Goal: Information Seeking & Learning: Find specific fact

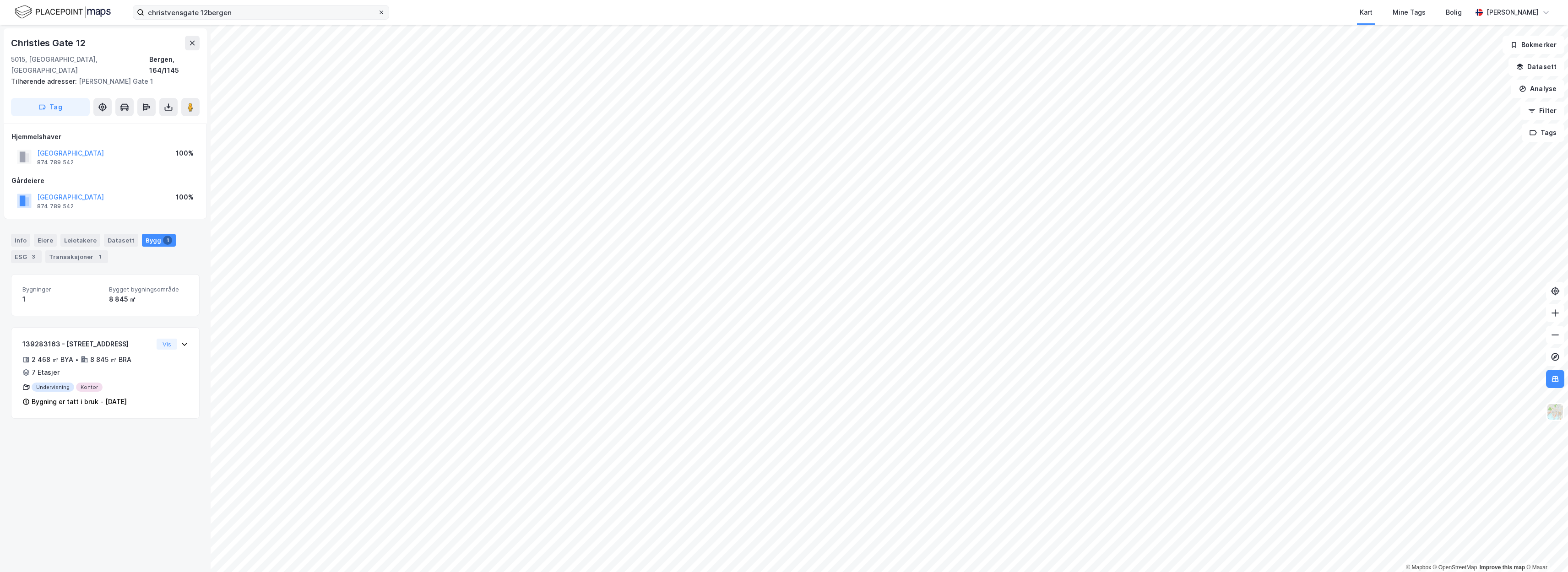
click at [383, 11] on icon at bounding box center [381, 13] width 4 height 4
click at [378, 11] on input "christvensgate 12bergen" at bounding box center [261, 13] width 234 height 14
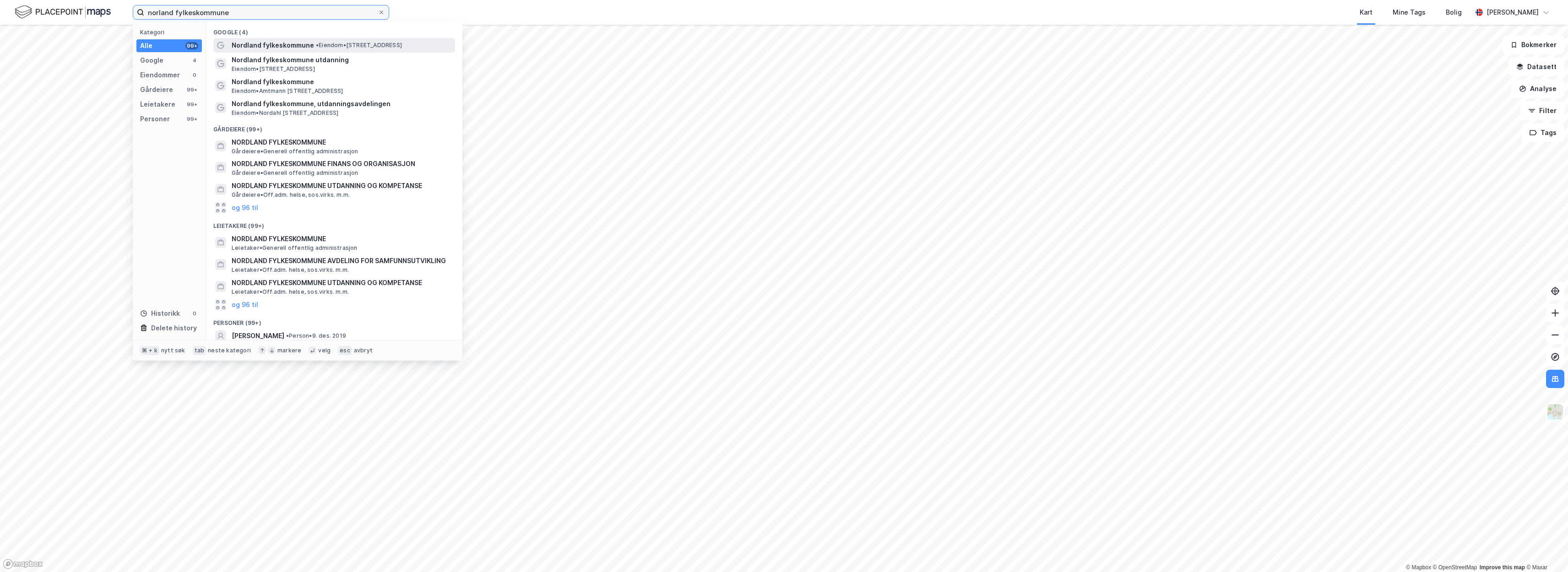
type input "norland fylkeskommune"
click at [381, 51] on div "Nordland fylkeskommune • Eiendom • Prinsens gate 100, 8005 Bodø" at bounding box center [334, 45] width 242 height 15
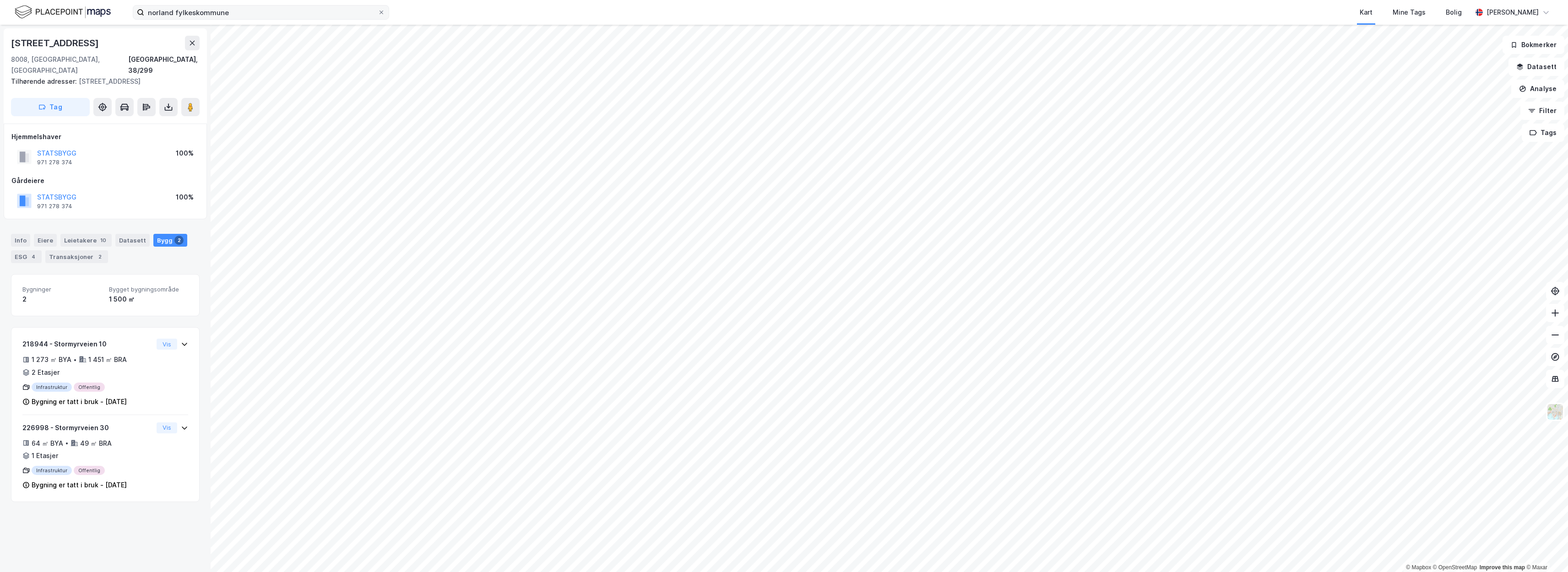
click at [141, 176] on div "Gårdeiere STATSBYGG 971 278 374 100%" at bounding box center [105, 194] width 188 height 37
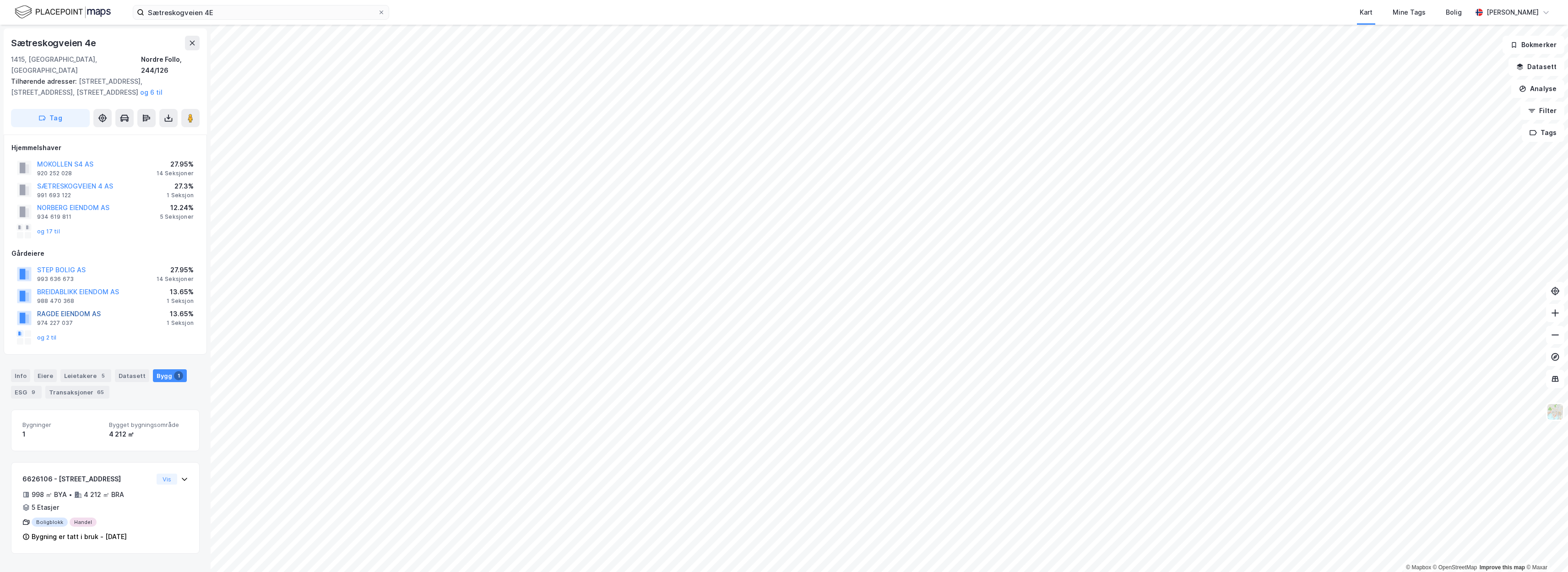
click at [0, 0] on button "RAGDE EIENDOM AS" at bounding box center [0, 0] width 0 height 0
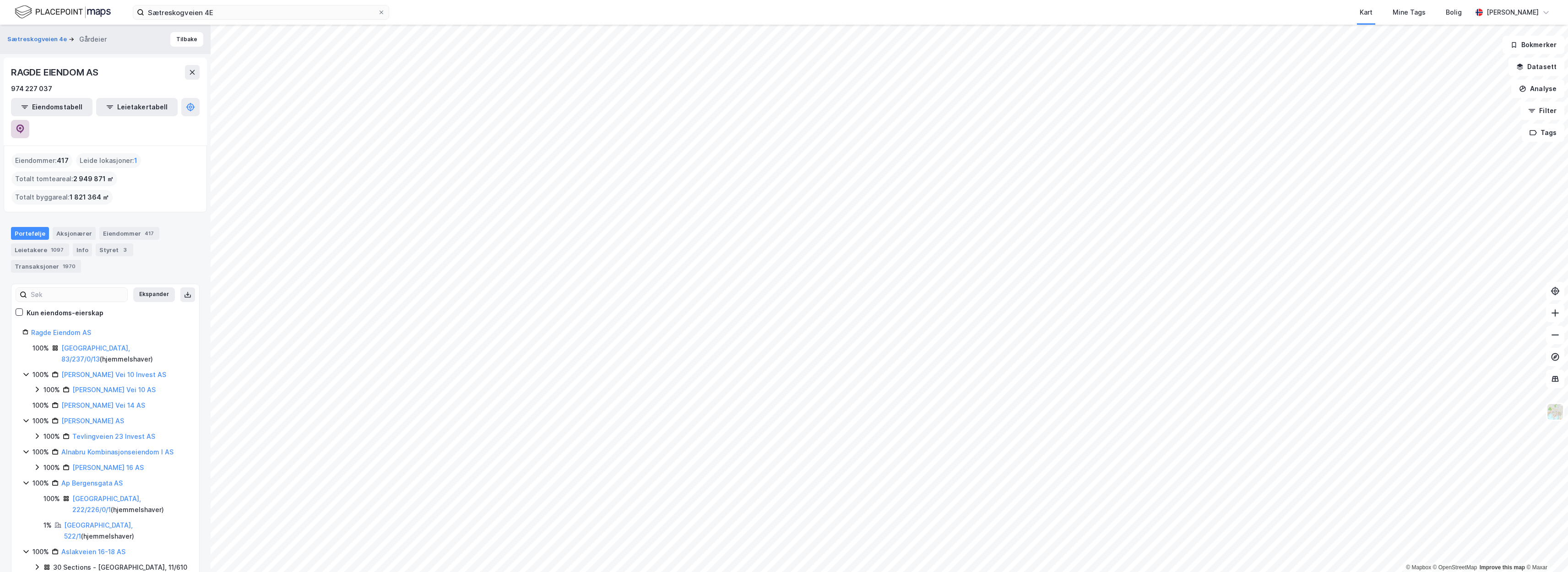
click at [29, 120] on button at bounding box center [20, 129] width 18 height 18
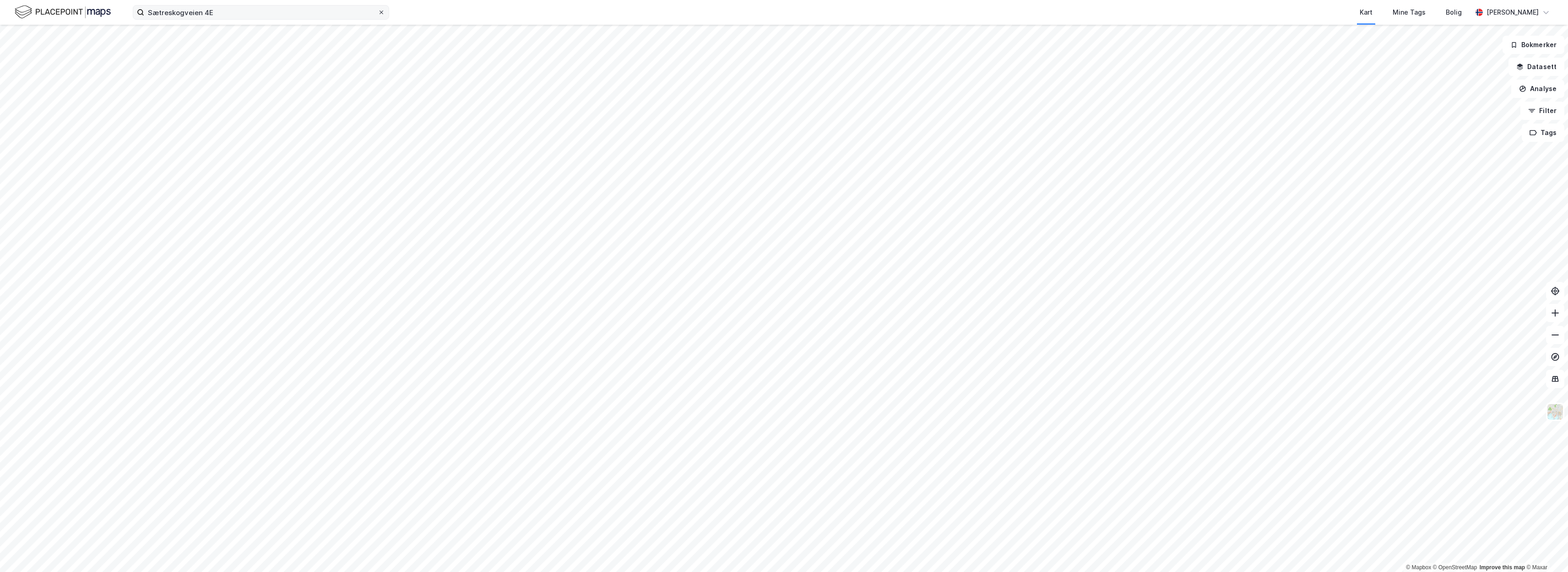
click at [381, 9] on div at bounding box center [381, 13] width 6 height 8
click at [378, 9] on input "Sætreskogveien 4E" at bounding box center [261, 13] width 234 height 14
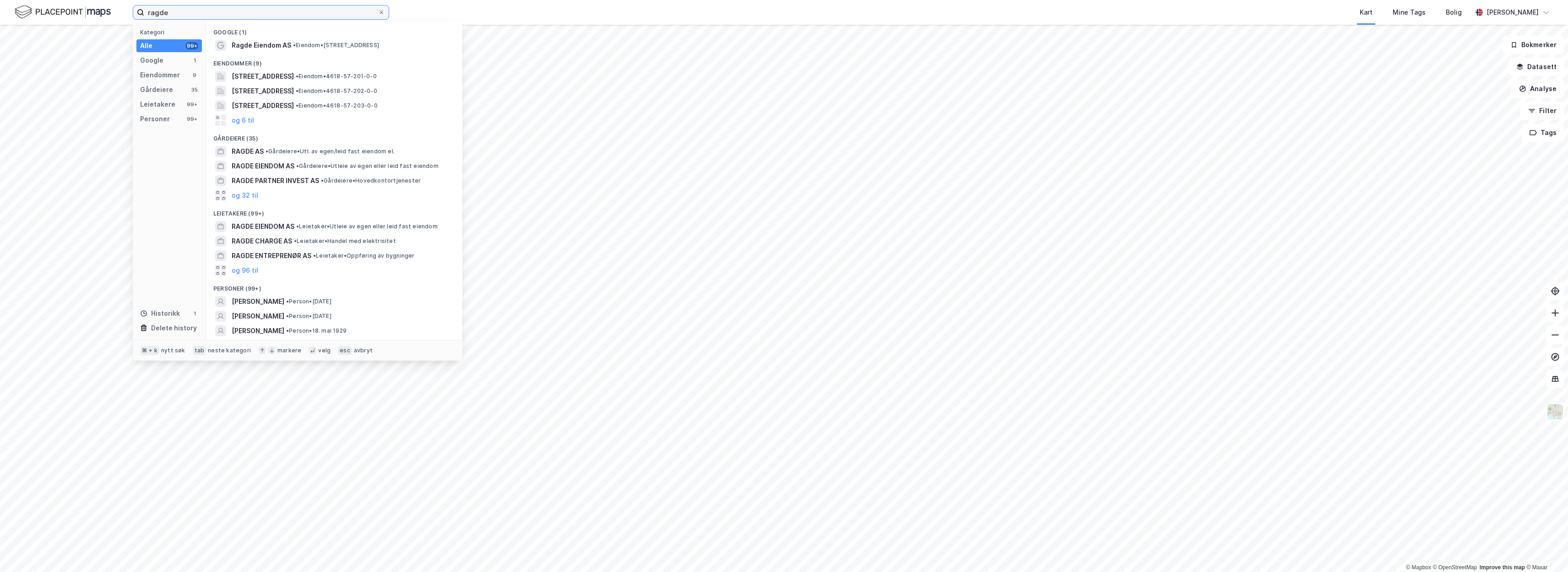
type input "ragde"
click at [268, 41] on span "Ragde Eiendom AS" at bounding box center [261, 45] width 59 height 11
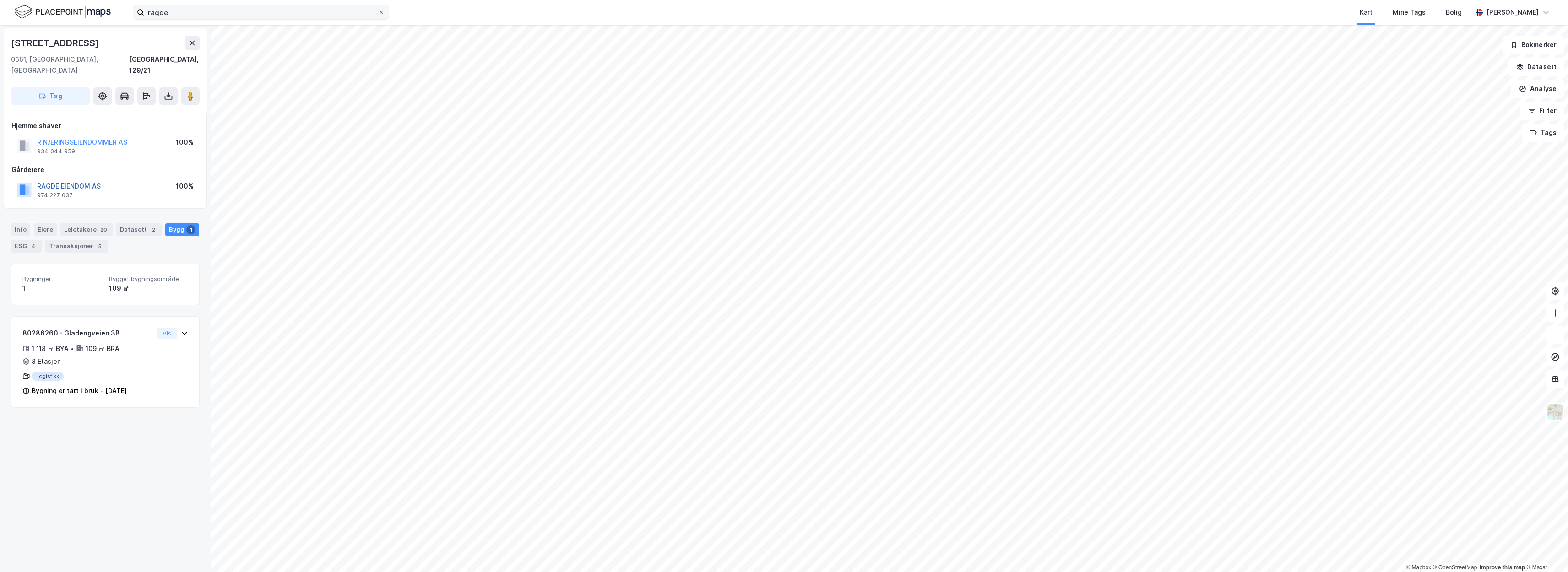
click at [0, 0] on button "RAGDE EIENDOM AS" at bounding box center [0, 0] width 0 height 0
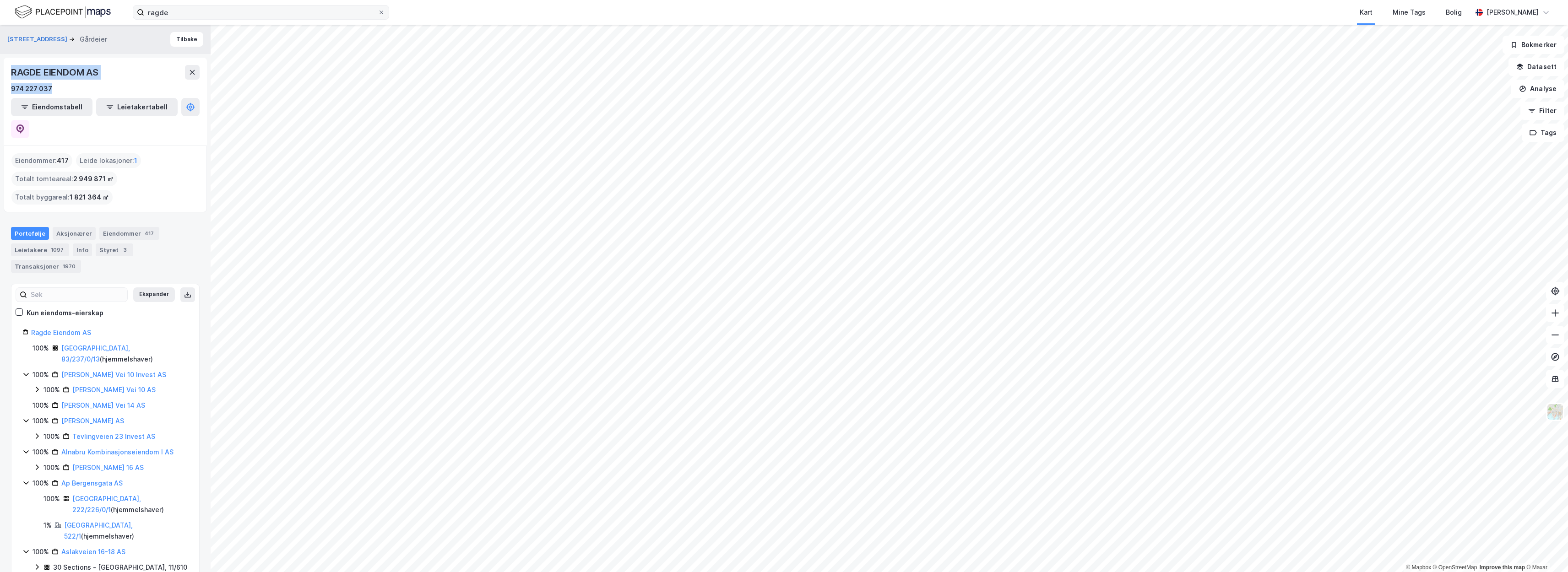
drag, startPoint x: 57, startPoint y: 90, endPoint x: 10, endPoint y: 72, distance: 50.3
click at [10, 72] on div "RAGDE EIENDOM AS 974 227 037 Eiendomstabell Leietakertabell" at bounding box center [105, 101] width 203 height 88
copy div "RAGDE EIENDOM AS 974 227 037"
click at [187, 15] on input "ragde" at bounding box center [261, 13] width 234 height 14
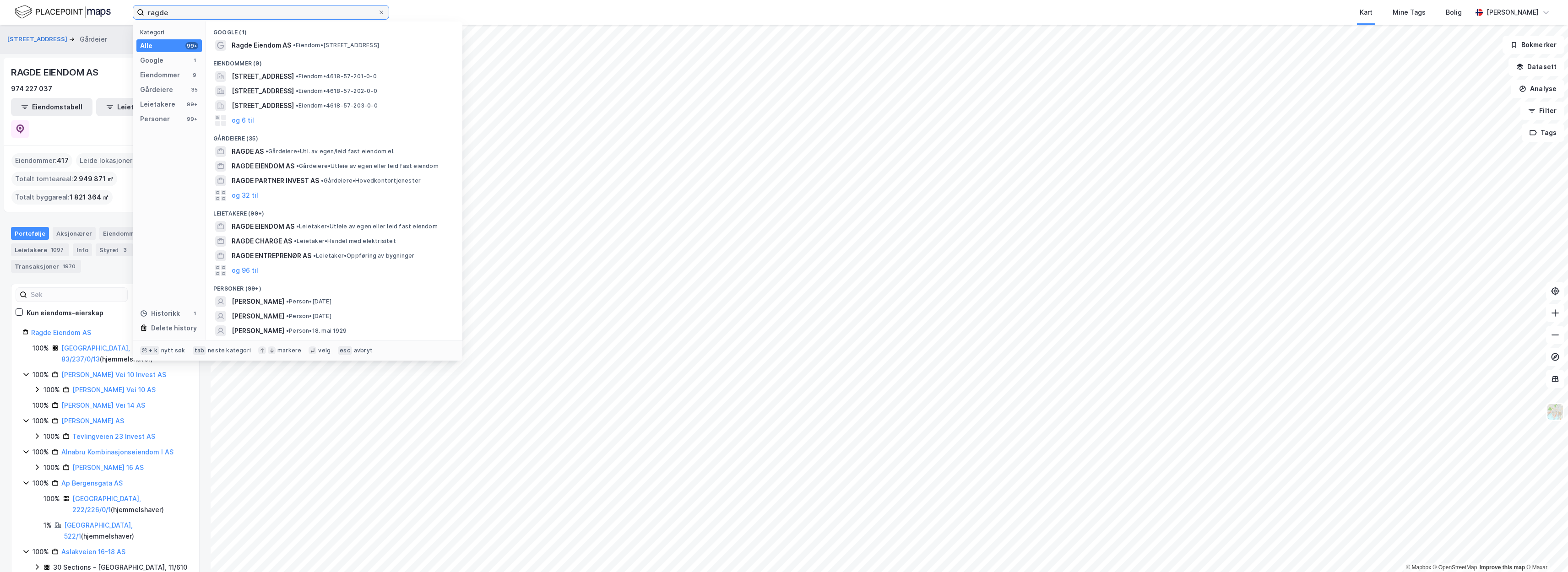
drag, startPoint x: 187, startPoint y: 15, endPoint x: 123, endPoint y: 6, distance: 64.6
click at [123, 6] on div "ragde Kategori Alle 99+ Google 1 Eiendommer 9 Gårdeiere 35 Leietakere 99+ Perso…" at bounding box center [784, 12] width 1568 height 25
click at [382, 12] on icon at bounding box center [381, 12] width 6 height 6
click at [378, 12] on input "ragde" at bounding box center [261, 13] width 234 height 14
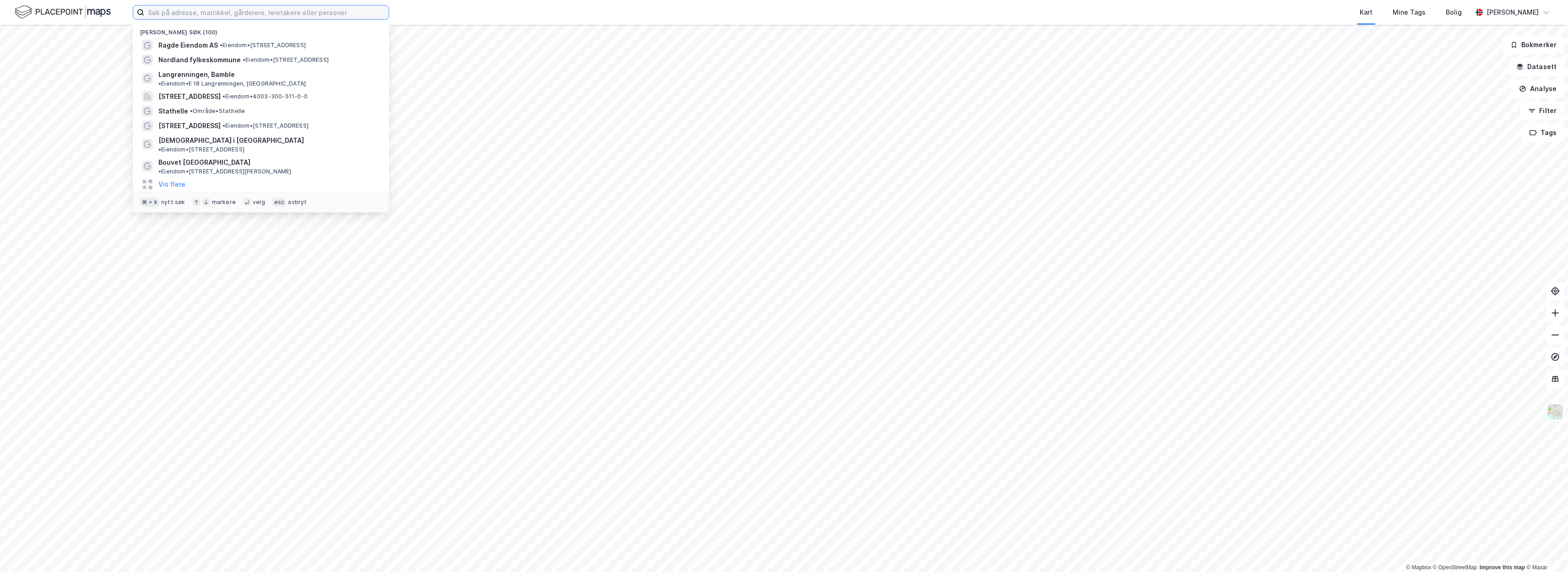
paste input "Dragonveien 51"
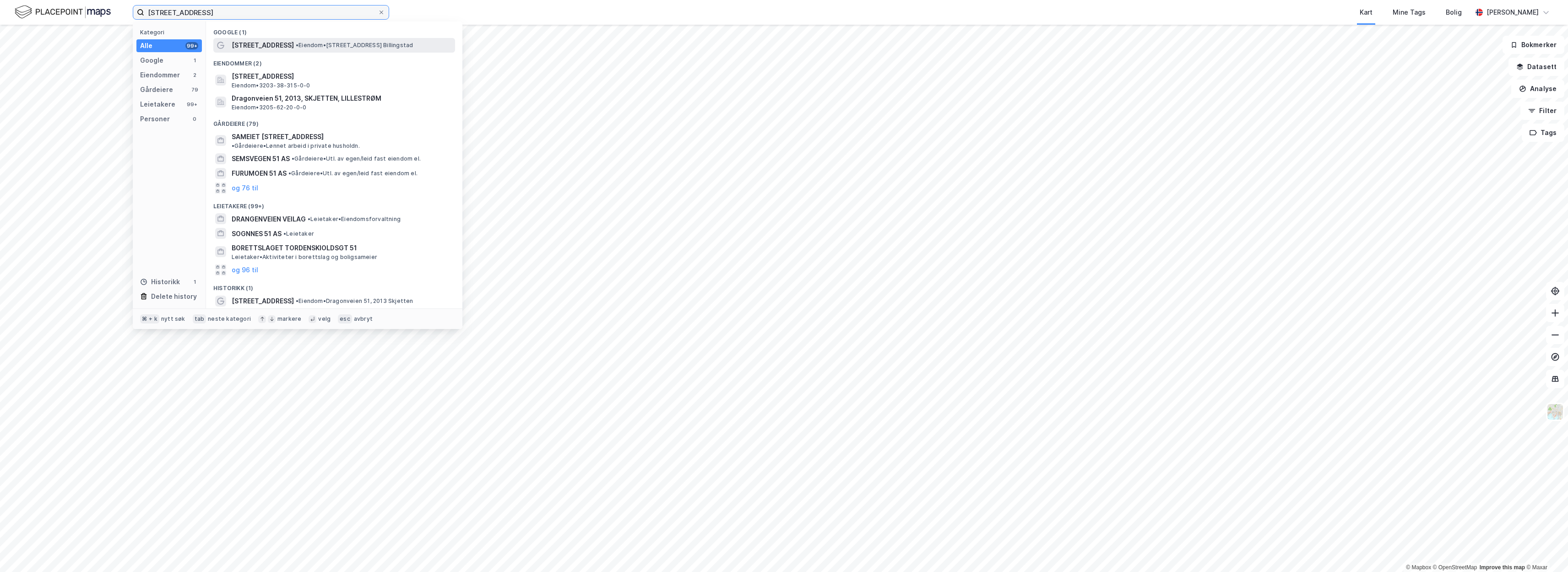
type input "Dragonveien 51"
click at [324, 41] on div "Dragonveien 51 • Eiendom • Dragonveien 51, 1396 Billingstad" at bounding box center [342, 45] width 222 height 11
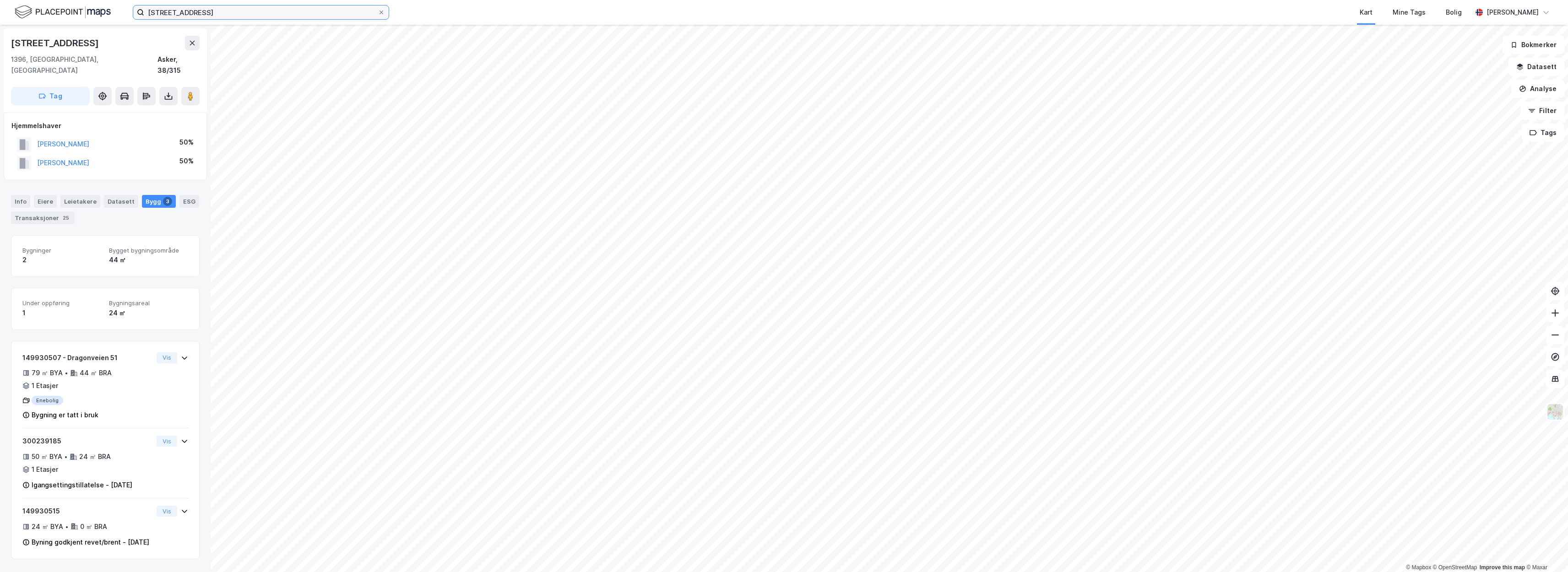
click at [232, 14] on input "Dragonveien 51" at bounding box center [261, 13] width 234 height 14
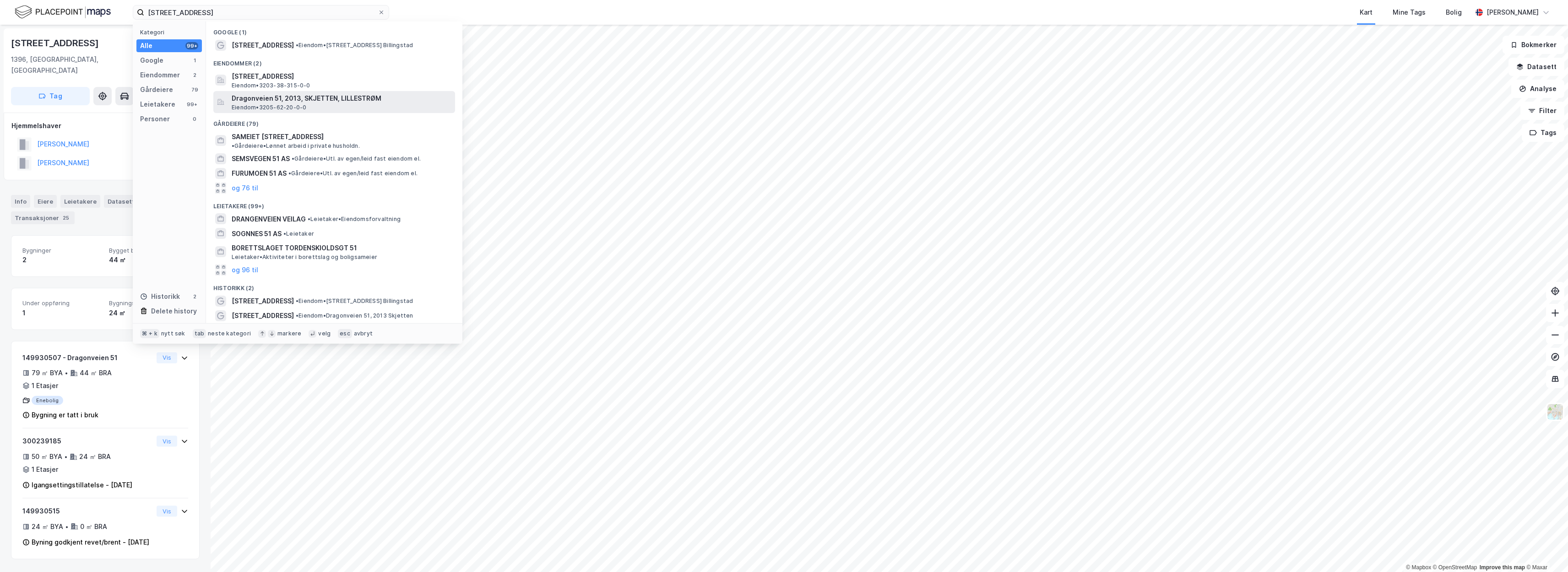
click at [302, 93] on span "Dragonveien 51, 2013, SKJETTEN, LILLESTRØM" at bounding box center [342, 98] width 220 height 11
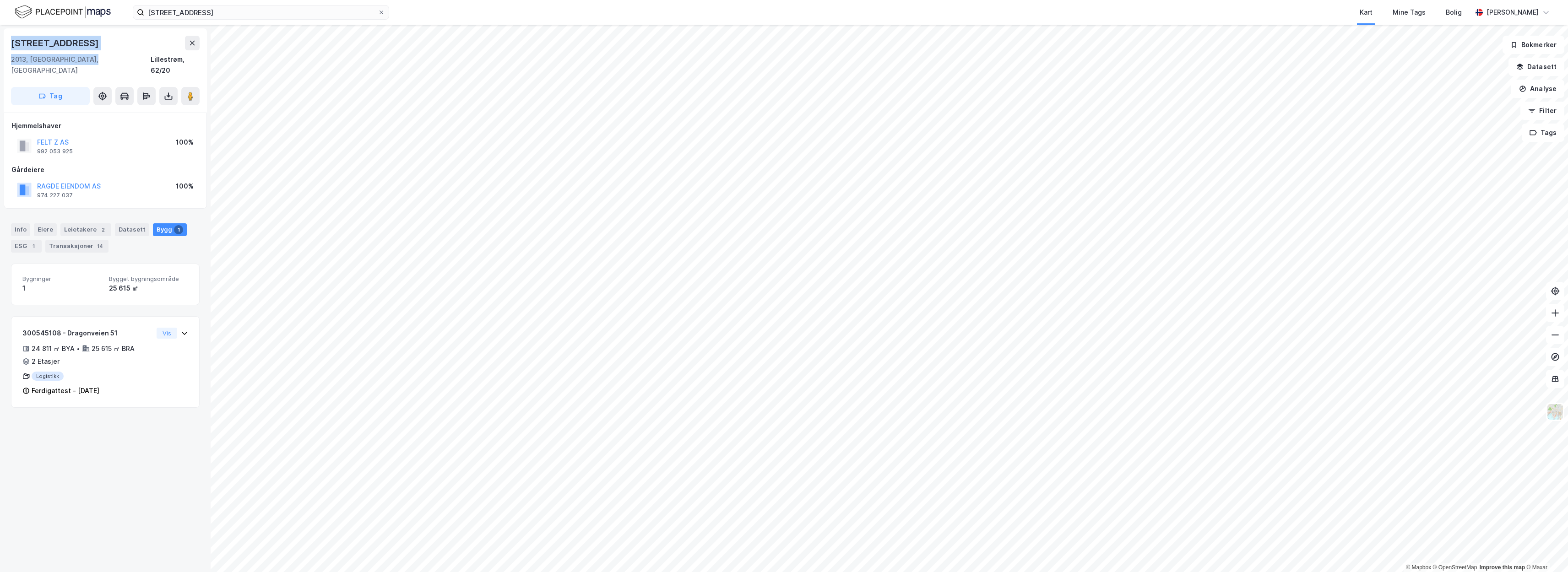
drag, startPoint x: 87, startPoint y: 62, endPoint x: 6, endPoint y: 44, distance: 83.0
click at [6, 44] on div "Dragonveien 51 2013, Skjetten, Akershus Lillestrøm, 62/20 Tag" at bounding box center [105, 70] width 203 height 84
copy div "Dragonveien 51 2013, Skjetten, Akershus"
